Goal: Use online tool/utility: Utilize a website feature to perform a specific function

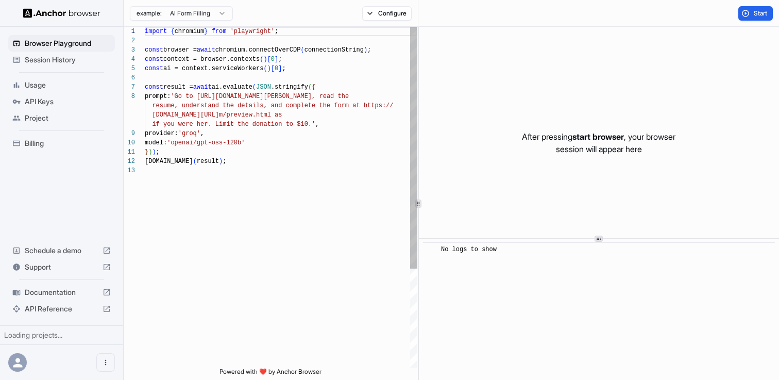
scroll to position [65, 0]
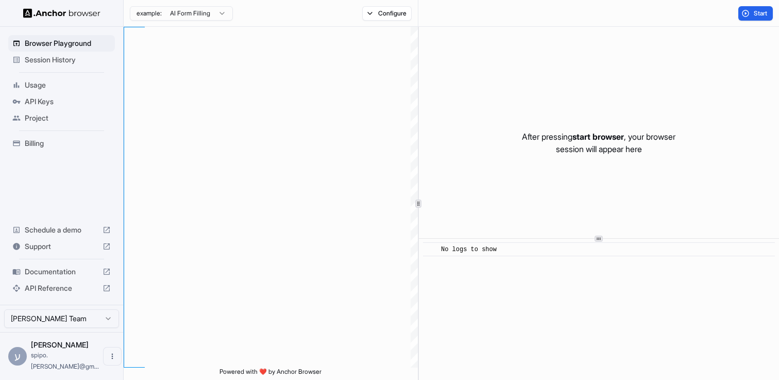
scroll to position [65, 0]
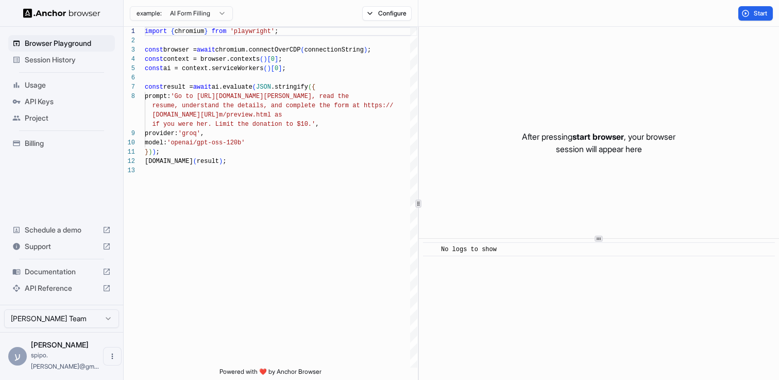
click at [54, 59] on span "Session History" at bounding box center [68, 60] width 86 height 10
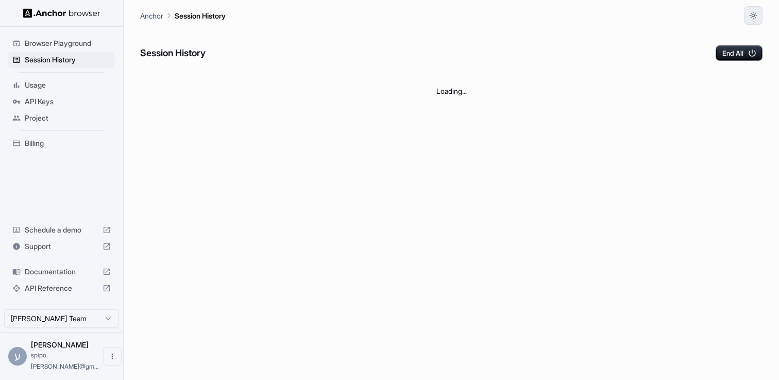
click at [760, 14] on button "button" at bounding box center [753, 15] width 19 height 19
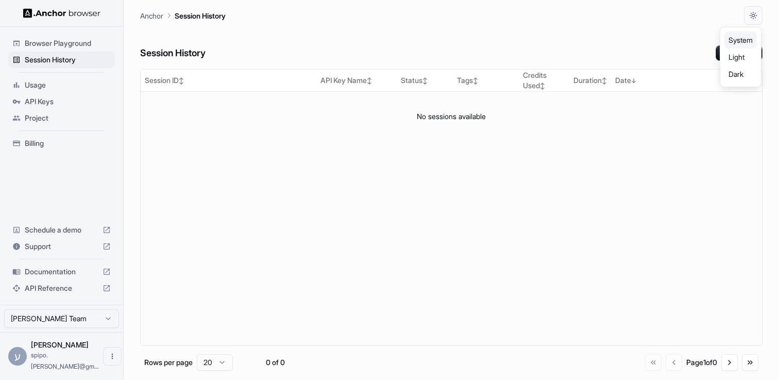
click at [732, 76] on li "Dark" at bounding box center [740, 73] width 32 height 17
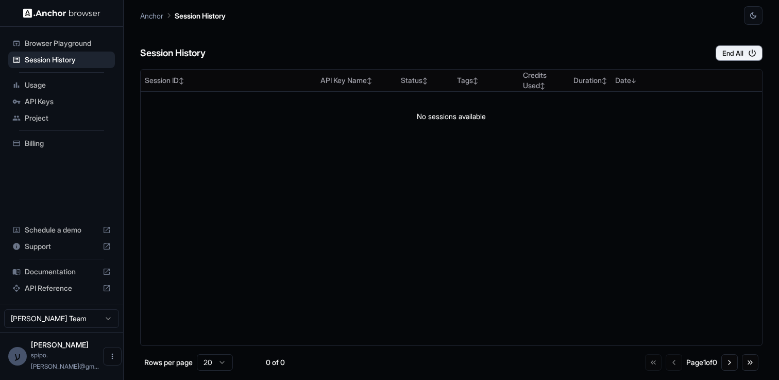
click at [62, 46] on span "Browser Playground" at bounding box center [68, 43] width 86 height 10
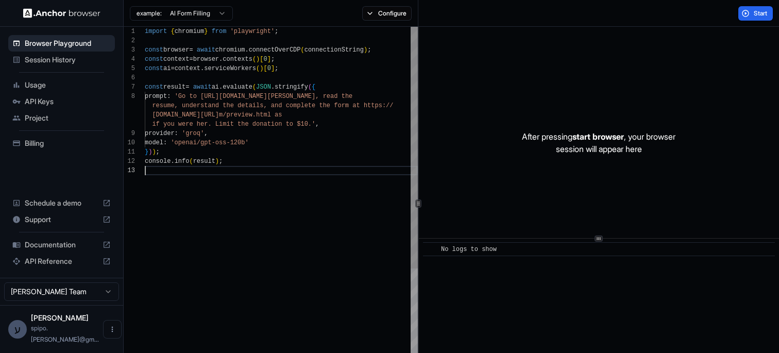
scroll to position [46, 0]
click at [302, 181] on div "import { chromium } from 'playwright' ; const browser = await chromium . connec…" at bounding box center [281, 267] width 273 height 480
click at [165, 36] on div "import { chromium } from 'playwright' ; const browser = await chromium . connec…" at bounding box center [281, 267] width 273 height 480
type textarea "**********"
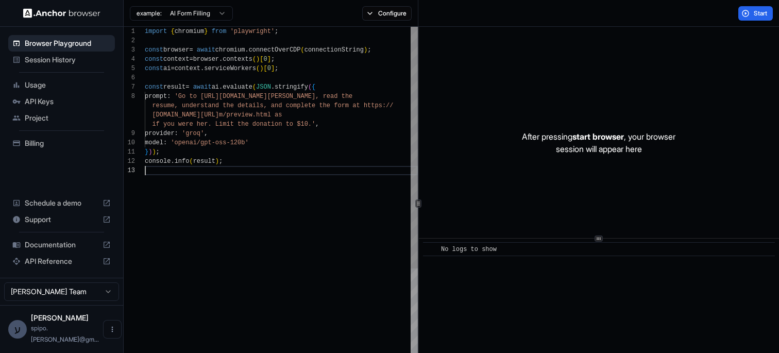
scroll to position [46, 0]
click at [239, 190] on div "import { chromium } from 'playwright' ; const browser = await chromium . connec…" at bounding box center [281, 267] width 273 height 480
click at [756, 17] on button "Start" at bounding box center [755, 13] width 35 height 14
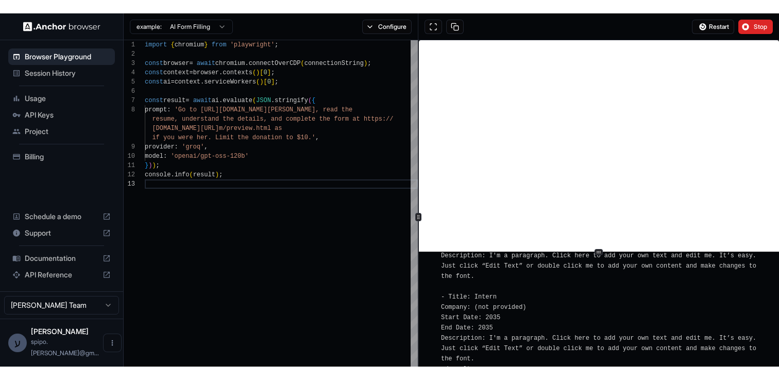
scroll to position [1388, 0]
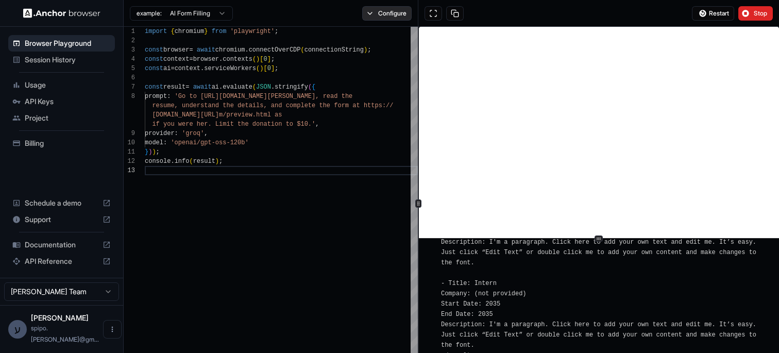
click at [380, 18] on button "Configure" at bounding box center [387, 13] width 50 height 14
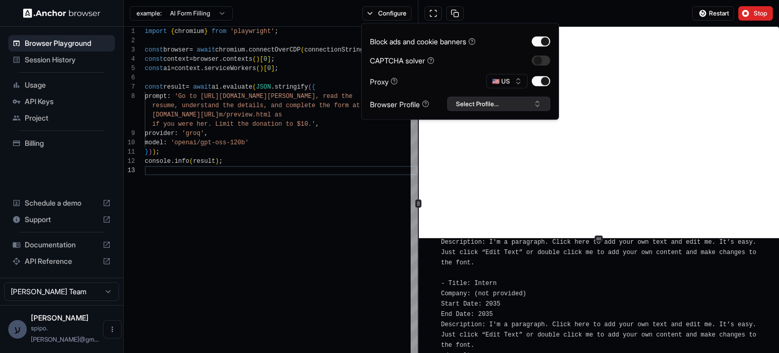
click at [501, 99] on button "Select Profile..." at bounding box center [498, 104] width 103 height 14
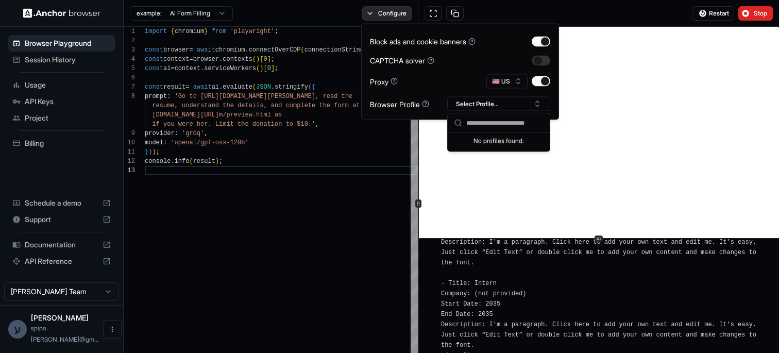
click at [396, 14] on button "Configure" at bounding box center [387, 13] width 50 height 14
